Goal: Browse casually

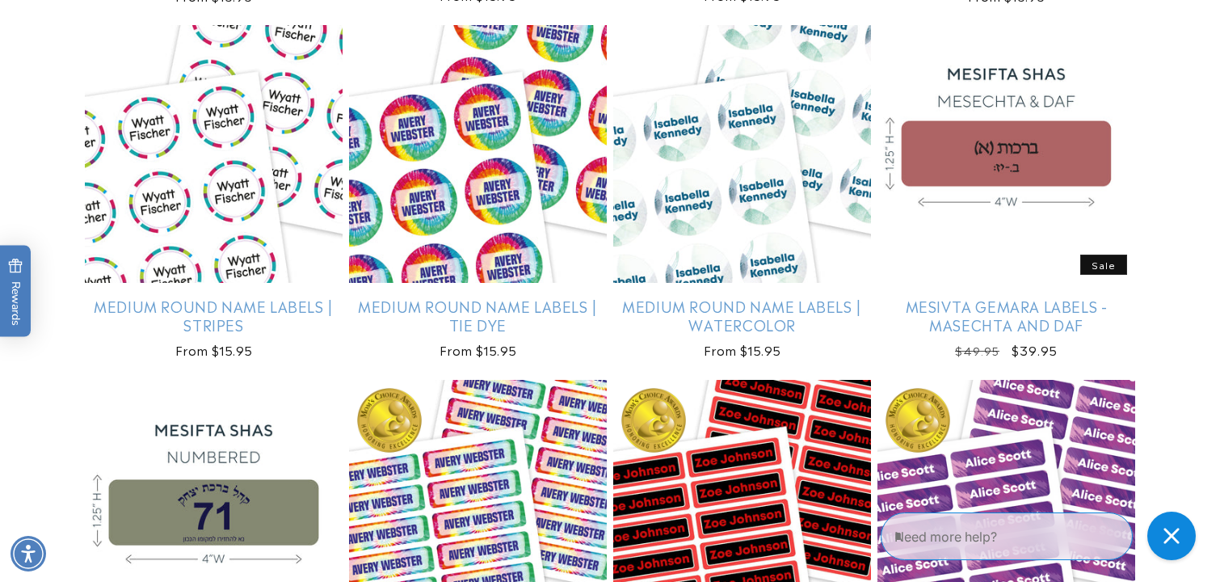
scroll to position [3686, 0]
